Goal: Find specific page/section: Find specific page/section

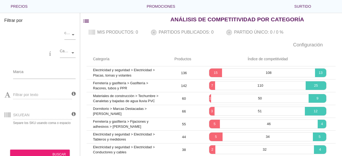
scroll to position [0, 52]
click at [17, 50] on div "Categorías" at bounding box center [13, 53] width 10 height 6
click at [53, 50] on div "almacenar comercio electrónico categoría Categorías Mascotas Automóvil Electric…" at bounding box center [39, 86] width 71 height 120
click at [85, 23] on font "lista de filtros" at bounding box center [125, 20] width 86 height 7
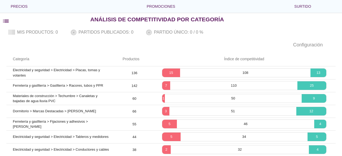
click at [8, 23] on font "lista de filtros" at bounding box center [45, 20] width 86 height 7
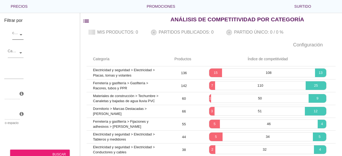
click at [21, 33] on div at bounding box center [20, 34] width 5 height 9
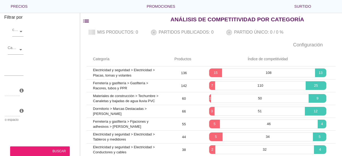
scroll to position [0, 0]
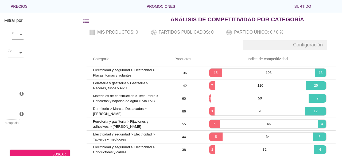
click at [301, 44] on font "Configuración" at bounding box center [308, 44] width 30 height 5
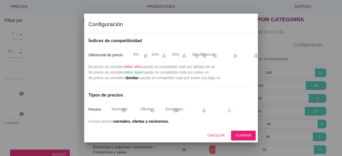
click at [299, 44] on div at bounding box center [171, 78] width 342 height 156
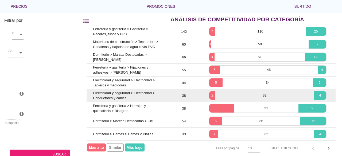
scroll to position [58, 0]
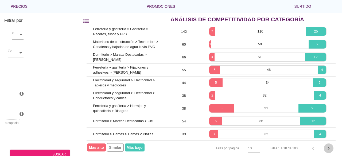
click at [330, 145] on font "chevron_right" at bounding box center [328, 148] width 6 height 6
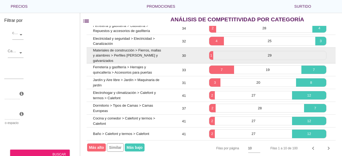
scroll to position [61, 0]
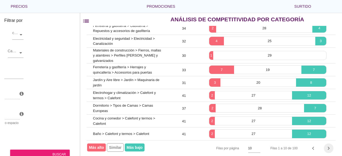
click at [327, 145] on font "chevron_right" at bounding box center [328, 148] width 6 height 6
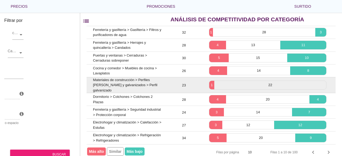
scroll to position [58, 0]
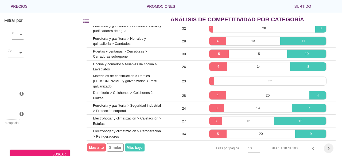
click at [330, 145] on font "chevron_right" at bounding box center [328, 148] width 6 height 6
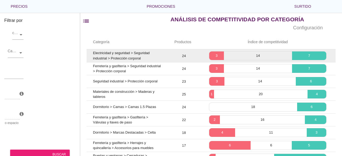
scroll to position [0, 0]
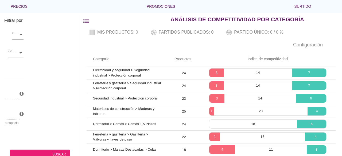
drag, startPoint x: 212, startPoint y: 50, endPoint x: 196, endPoint y: 46, distance: 16.8
click at [209, 50] on div "ajustes Configuración" at bounding box center [211, 45] width 262 height 13
click at [122, 30] on div "Mis productos: 0 Partidos publicados: 0 Partido único: 0 / 0 %" at bounding box center [211, 32] width 262 height 13
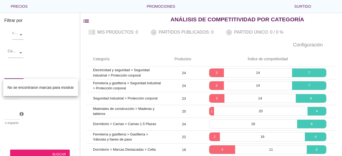
scroll to position [0, 11]
type input "s"
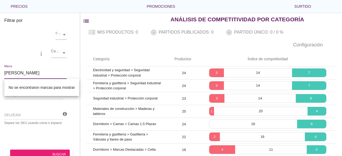
type input "[PERSON_NAME]"
click at [41, 72] on font "flecha desplegable" at bounding box center [63, 72] width 110 height 6
type input "s"
click at [124, 52] on th "Categoría" at bounding box center [126, 59] width 81 height 15
